Goal: Transaction & Acquisition: Purchase product/service

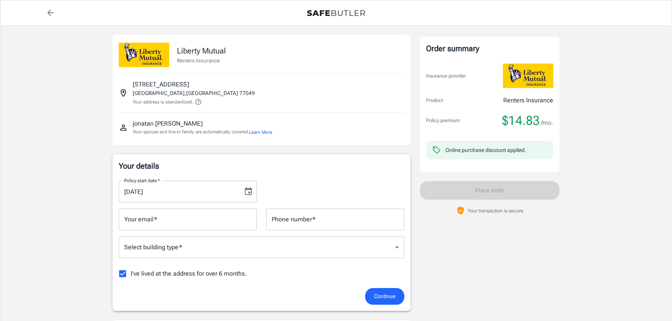
click at [248, 190] on icon "Choose date, selected date is Aug 29, 2025" at bounding box center [248, 191] width 9 height 9
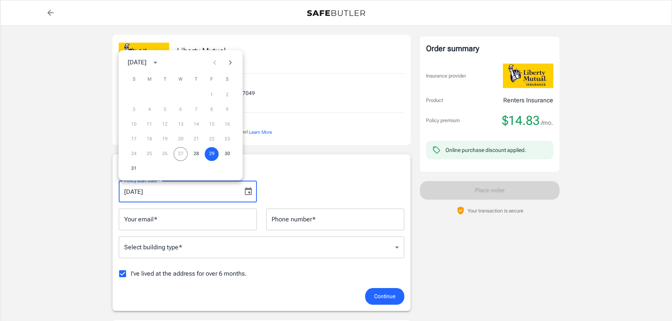
click at [181, 154] on div "24 25 26 27 28 29 30" at bounding box center [180, 154] width 124 height 14
click at [192, 152] on button "28" at bounding box center [196, 154] width 14 height 14
type input "08/28/2025"
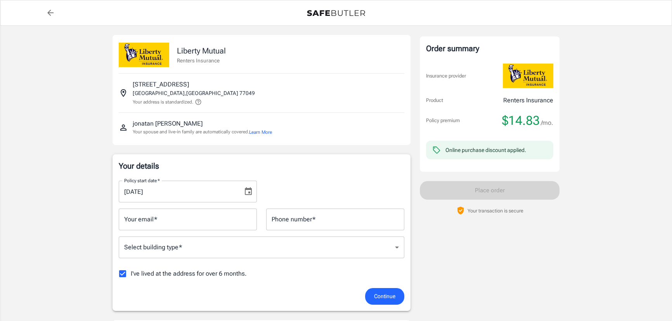
click at [170, 226] on input "Your email   *" at bounding box center [188, 220] width 138 height 22
type input "davidavila56@icloud.com"
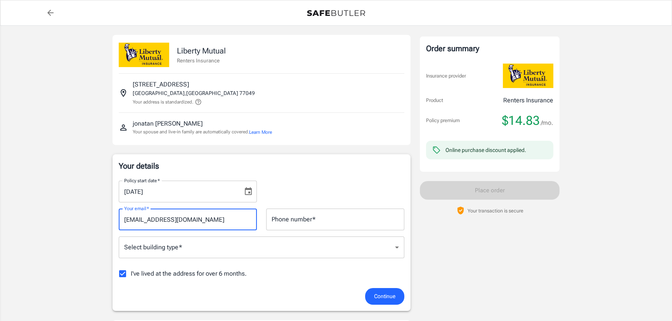
click at [291, 220] on input "Phone number   *" at bounding box center [335, 220] width 138 height 22
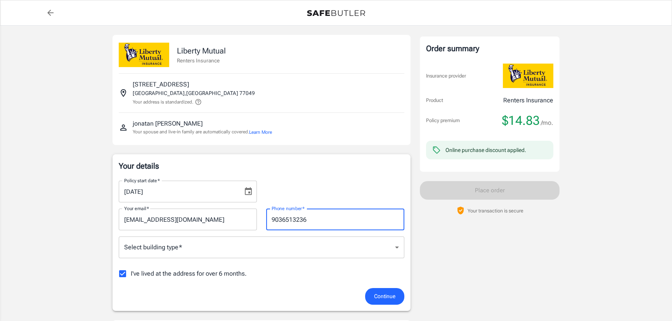
type input "9036513236"
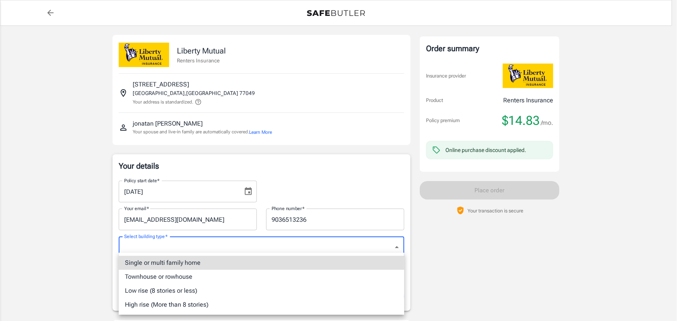
click at [167, 290] on li "Low rise (8 stories or less)" at bounding box center [261, 291] width 285 height 14
type input "lowrise"
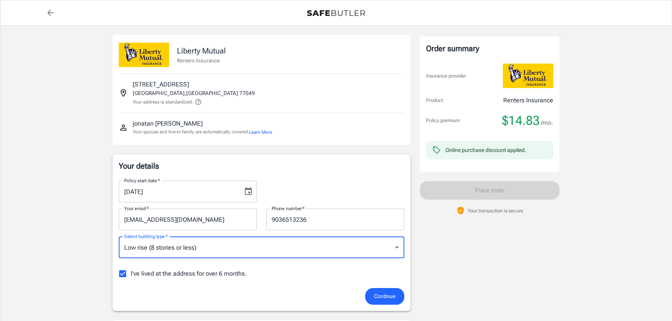
click at [122, 272] on input "I've lived at the address for over 6 months." at bounding box center [122, 274] width 16 height 16
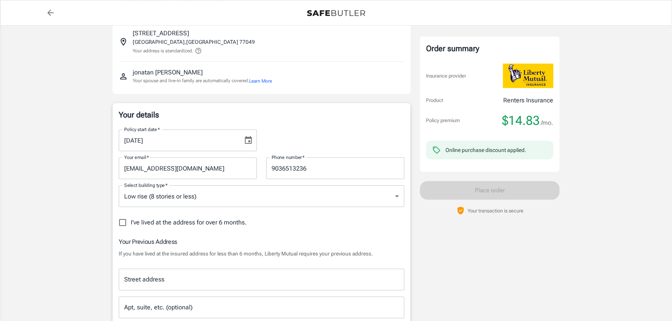
scroll to position [105, 0]
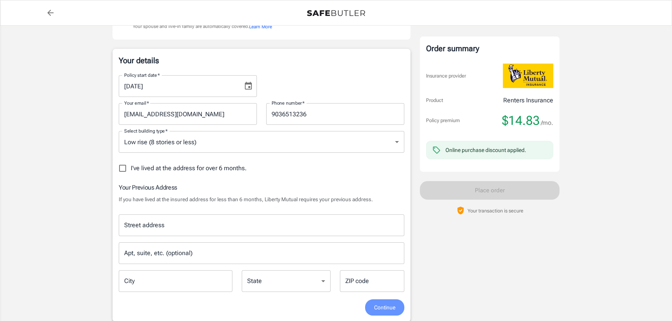
click at [390, 308] on span "Continue" at bounding box center [384, 308] width 21 height 10
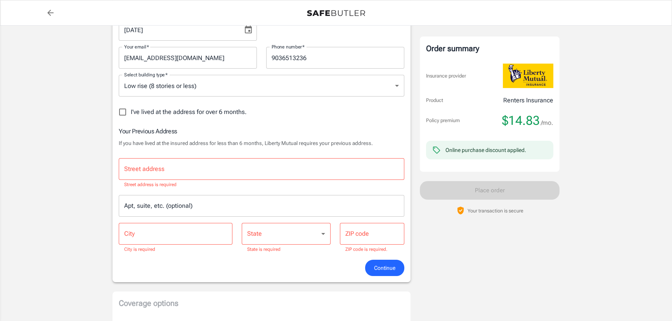
scroll to position [169, 0]
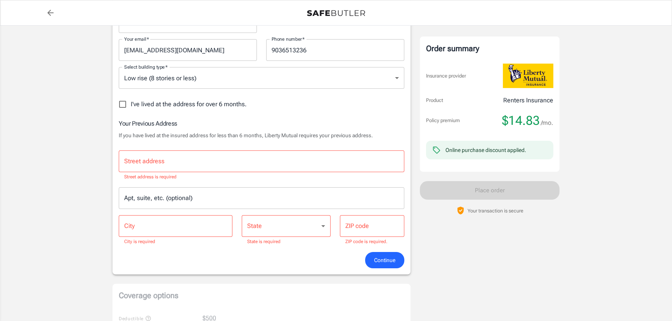
click at [122, 103] on input "I've lived at the address for over 6 months." at bounding box center [122, 104] width 16 height 16
checkbox input "true"
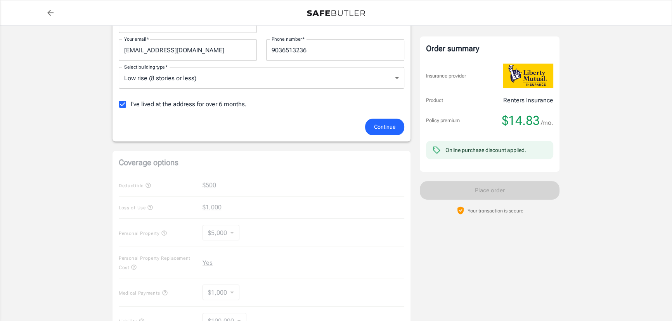
click at [392, 123] on span "Continue" at bounding box center [384, 127] width 21 height 10
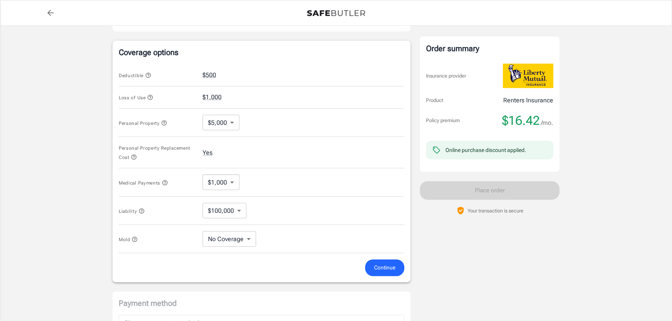
scroll to position [287, 0]
click at [234, 120] on body "Policy premium $ 16.42 /mo Liberty Mutual Renters Insurance 7100 UVALDE RD 1030…" at bounding box center [336, 97] width 672 height 769
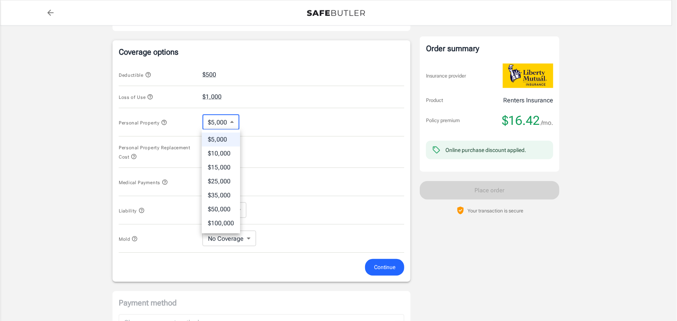
click at [91, 113] on div at bounding box center [338, 160] width 677 height 321
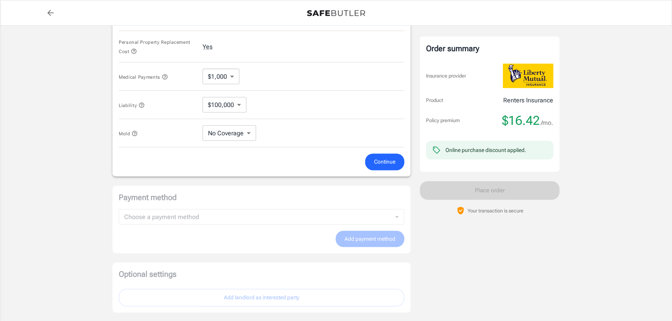
click at [389, 160] on span "Continue" at bounding box center [384, 162] width 21 height 10
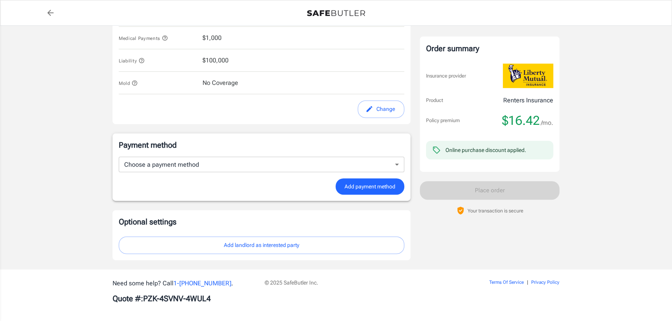
scroll to position [424, 0]
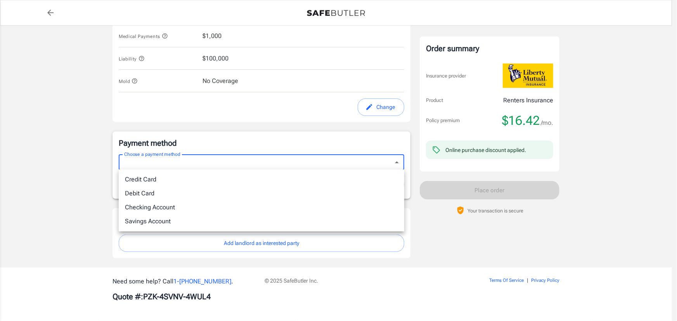
click at [145, 191] on li "Debit Card" at bounding box center [261, 194] width 285 height 14
type input "debit"
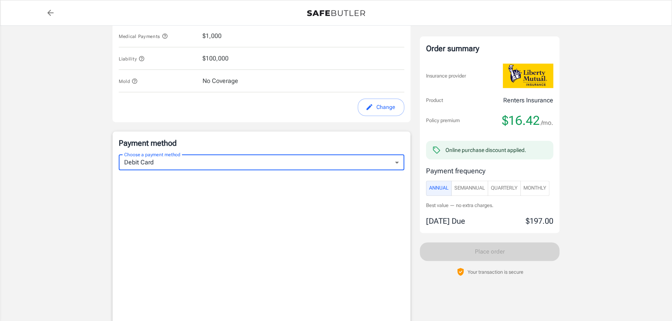
click at [80, 151] on div "Policy premium $ 16.42 /mo Liberty Mutual Renters Insurance 7100 UVALDE RD 1030…" at bounding box center [336, 32] width 672 height 863
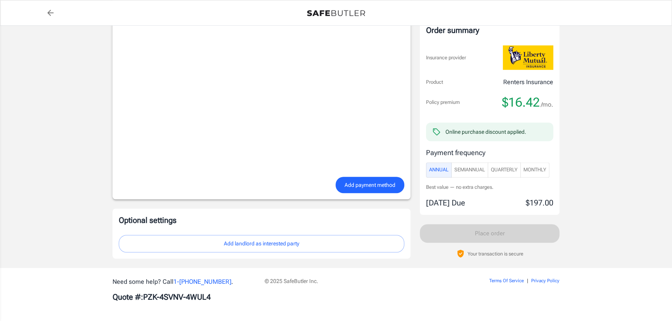
scroll to position [620, 0]
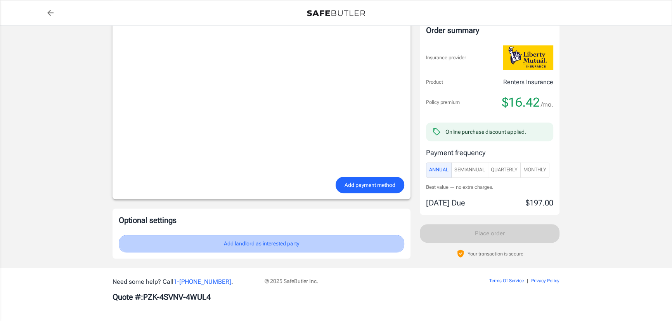
click at [270, 242] on button "Add landlord as interested party" at bounding box center [261, 243] width 285 height 17
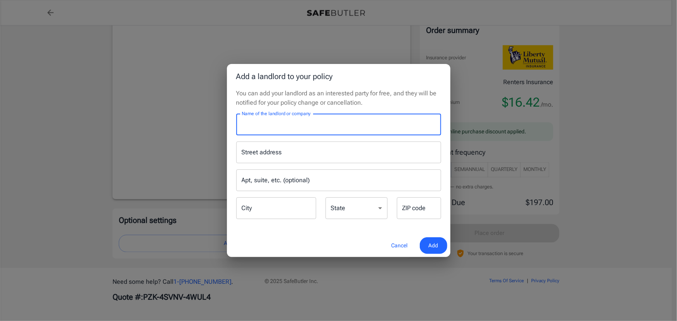
click at [250, 124] on input "Name of the landlord or company" at bounding box center [338, 125] width 205 height 22
type input "Domain Town Center - Greystar"
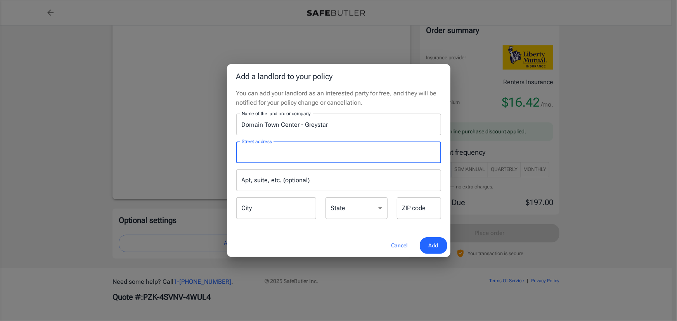
click at [271, 148] on div "Street address Street address" at bounding box center [338, 153] width 205 height 22
type input "7100 Uvalde Rd"
type input "Houston"
type input "77049"
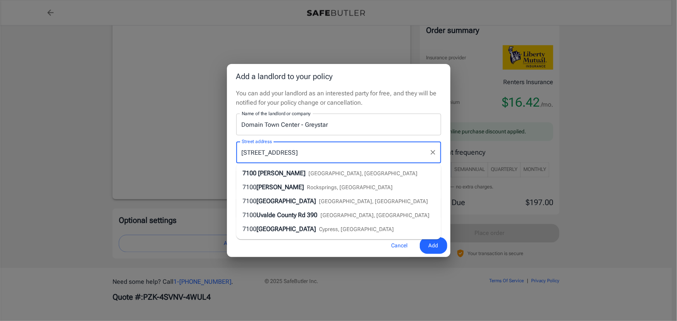
click at [268, 181] on li "7100 Uvalde Rd Rocksprings, TX" at bounding box center [338, 188] width 205 height 14
type input "Rocksprings"
select select "TX"
type input "78880"
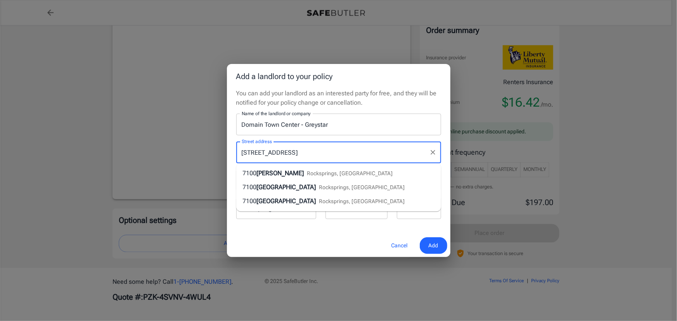
drag, startPoint x: 307, startPoint y: 151, endPoint x: 216, endPoint y: 151, distance: 90.7
click at [219, 151] on div "Add a landlord to your policy You can add your landlord as an interested party …" at bounding box center [338, 160] width 677 height 321
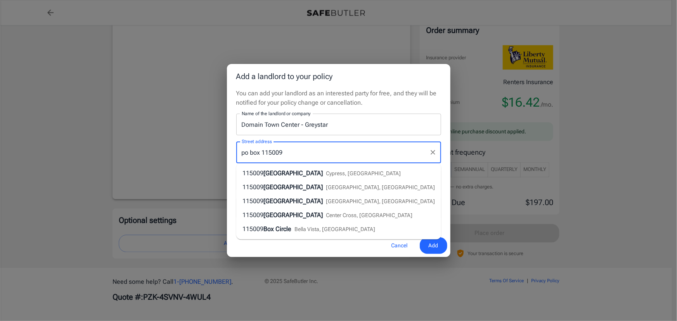
type input "po box 115009"
click at [446, 134] on div "You can add your landlord as an interested party for free, and they will be not…" at bounding box center [338, 161] width 223 height 145
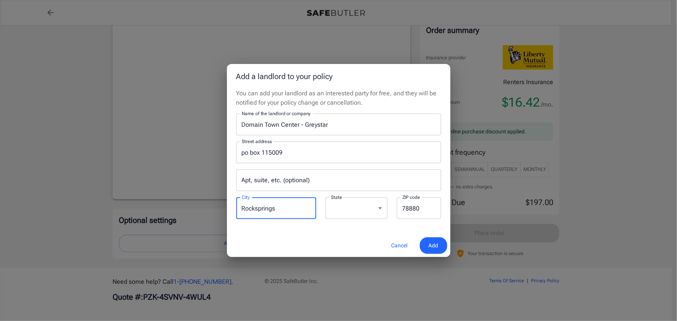
drag, startPoint x: 289, startPoint y: 208, endPoint x: 197, endPoint y: 208, distance: 91.9
click at [197, 208] on div "Add a landlord to your policy You can add your landlord as an interested party …" at bounding box center [338, 160] width 677 height 321
type input "carrollton"
click at [422, 204] on input "78880" at bounding box center [419, 208] width 44 height 22
type input "75011"
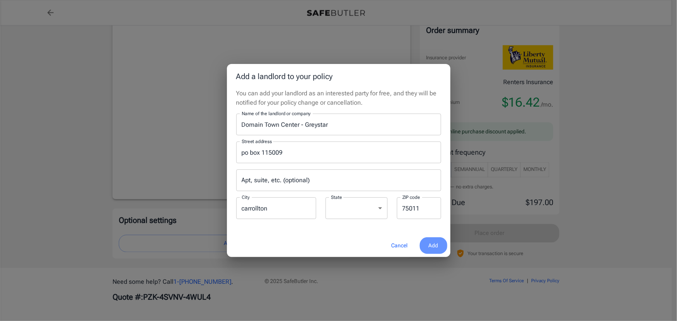
click at [430, 248] on span "Add" at bounding box center [433, 246] width 10 height 10
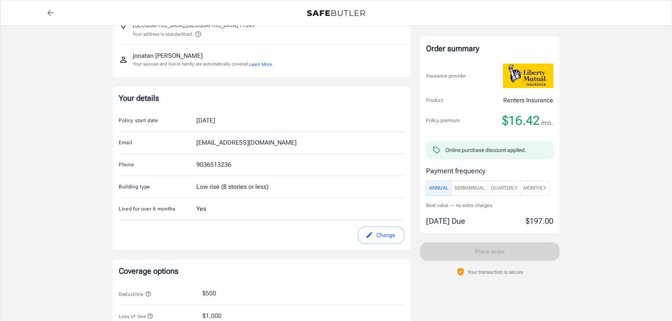
scroll to position [0, 0]
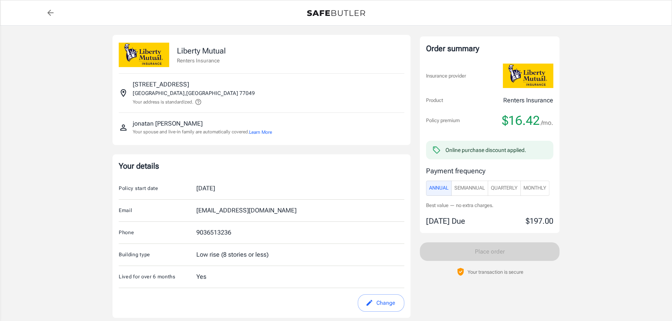
click at [541, 186] on span "Monthly" at bounding box center [534, 188] width 23 height 9
click at [266, 131] on button "Learn More" at bounding box center [260, 132] width 23 height 7
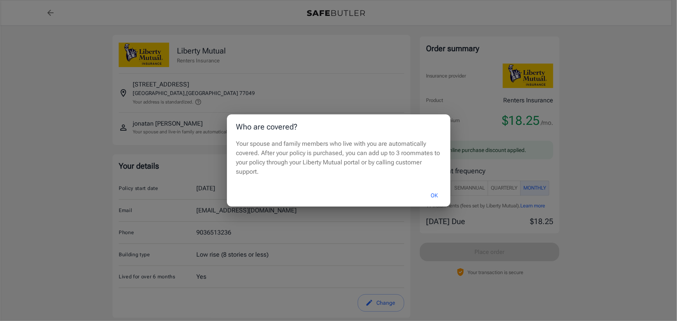
click at [434, 191] on button "OK" at bounding box center [434, 195] width 25 height 17
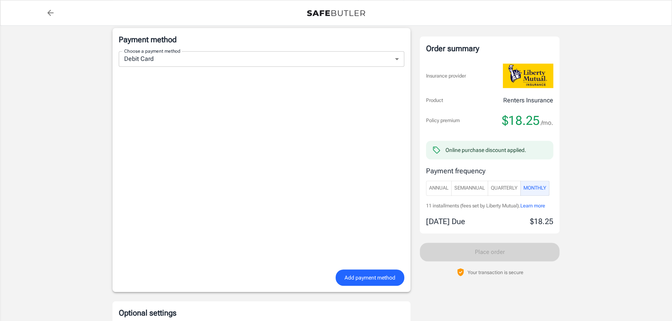
scroll to position [529, 0]
click at [359, 276] on span "Add payment method" at bounding box center [369, 277] width 51 height 10
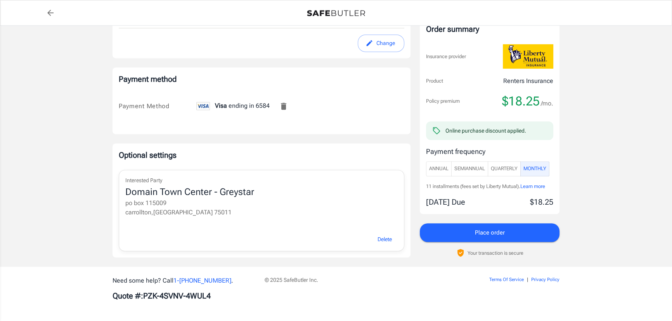
scroll to position [487, 0]
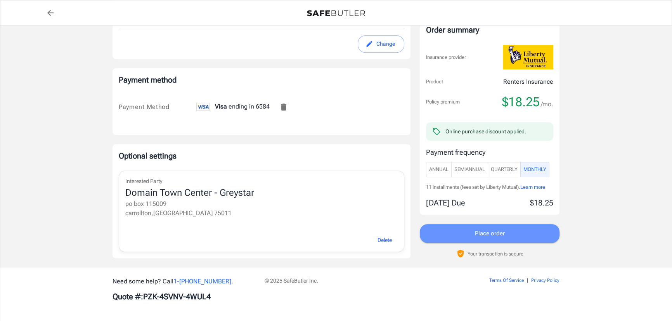
click at [472, 234] on button "Place order" at bounding box center [490, 233] width 140 height 19
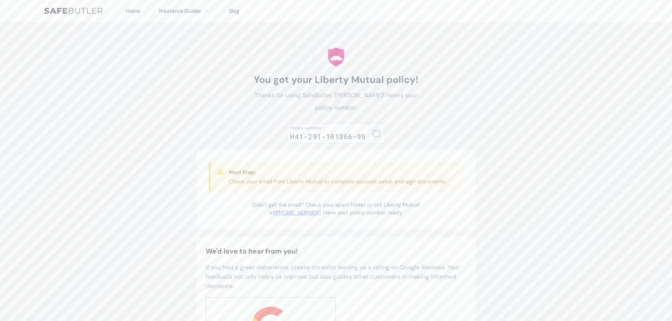
click at [372, 136] on icon "button" at bounding box center [376, 134] width 8 height 8
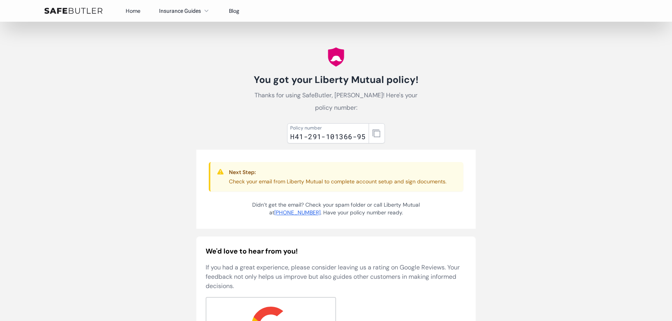
drag, startPoint x: 130, startPoint y: 12, endPoint x: 250, endPoint y: 5, distance: 120.0
click at [130, 12] on link "Home" at bounding box center [133, 10] width 15 height 7
